Goal: Task Accomplishment & Management: Complete application form

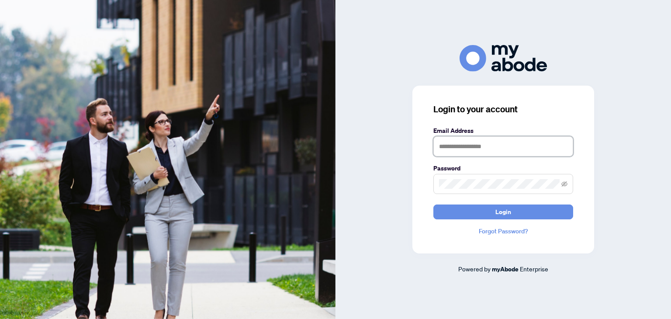
click at [457, 148] on input "text" at bounding box center [503, 146] width 140 height 20
type input "**********"
click at [449, 189] on span at bounding box center [503, 184] width 140 height 20
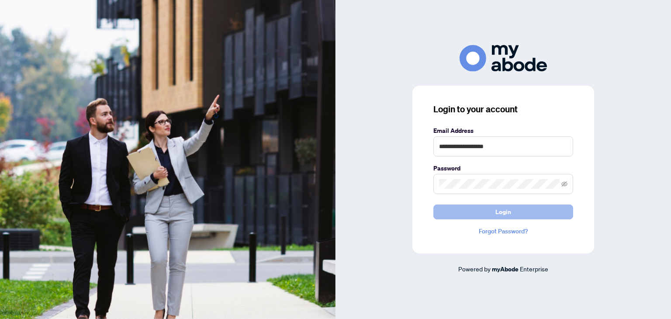
click at [505, 213] on span "Login" at bounding box center [503, 212] width 16 height 14
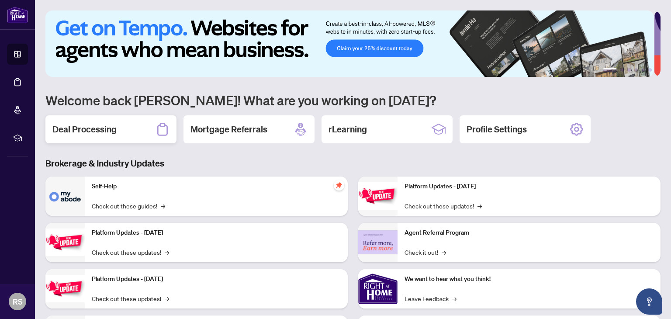
click at [75, 127] on h2 "Deal Processing" at bounding box center [84, 129] width 64 height 12
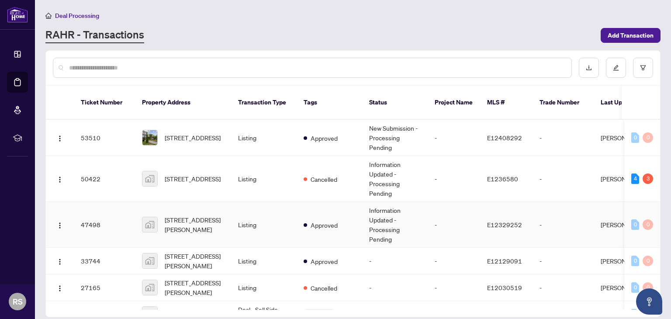
click at [96, 213] on td "47498" at bounding box center [104, 225] width 61 height 46
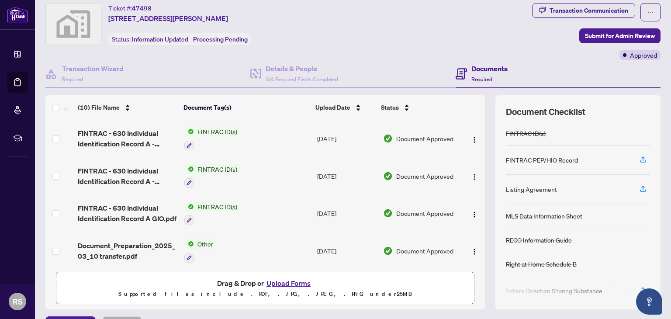
scroll to position [46, 0]
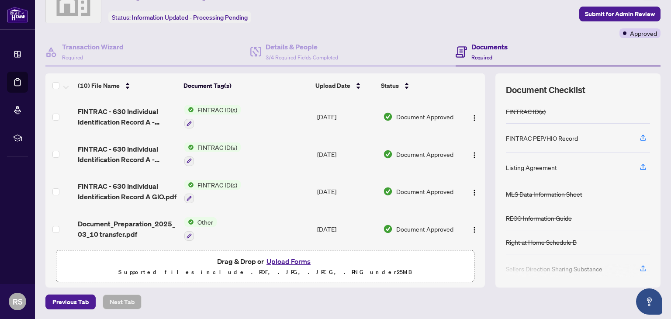
click at [279, 260] on button "Upload Forms" at bounding box center [288, 260] width 49 height 11
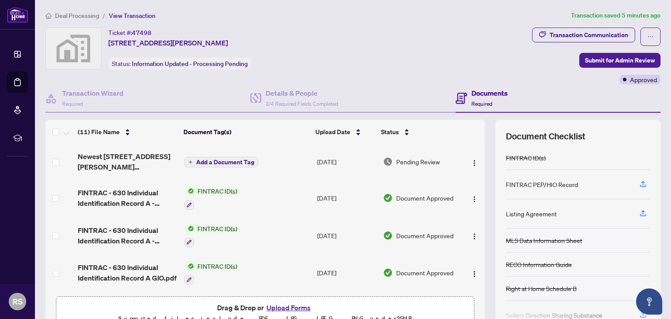
scroll to position [0, 0]
click at [605, 60] on span "Submit for Admin Review" at bounding box center [620, 60] width 70 height 14
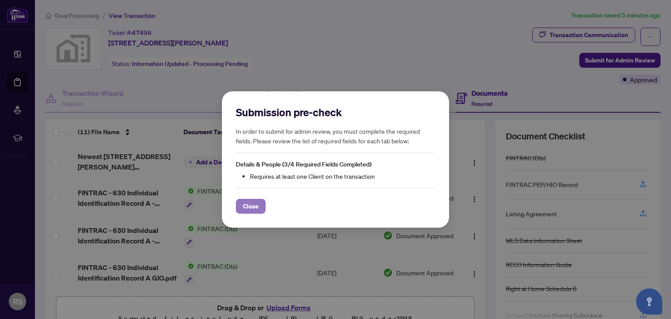
click at [249, 208] on span "Close" at bounding box center [251, 206] width 16 height 14
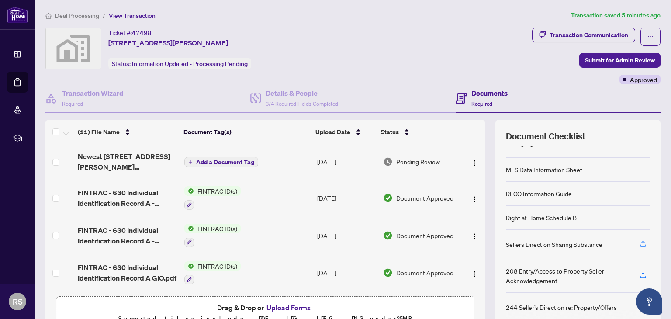
scroll to position [44, 0]
